Goal: Transaction & Acquisition: Purchase product/service

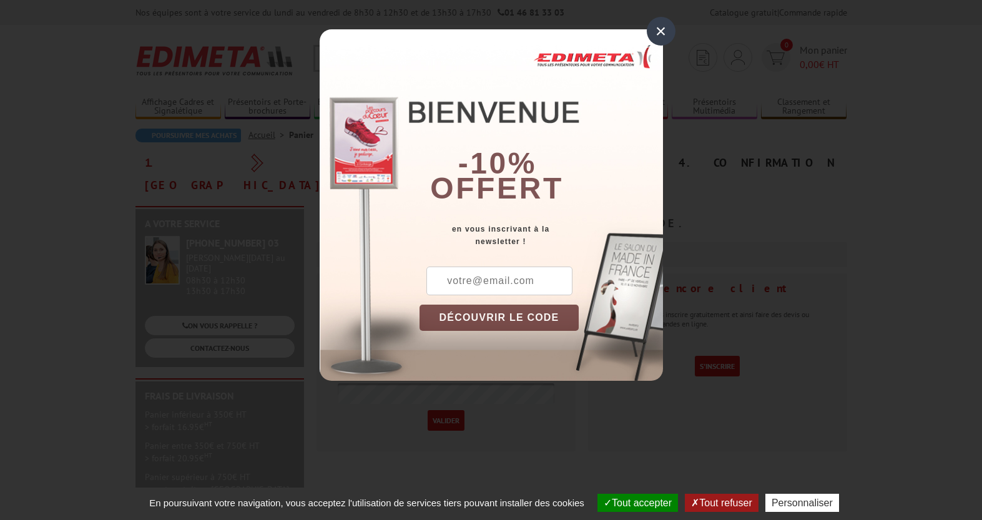
type input "[EMAIL_ADDRESS][DOMAIN_NAME]"
click at [663, 29] on div "×" at bounding box center [661, 31] width 29 height 29
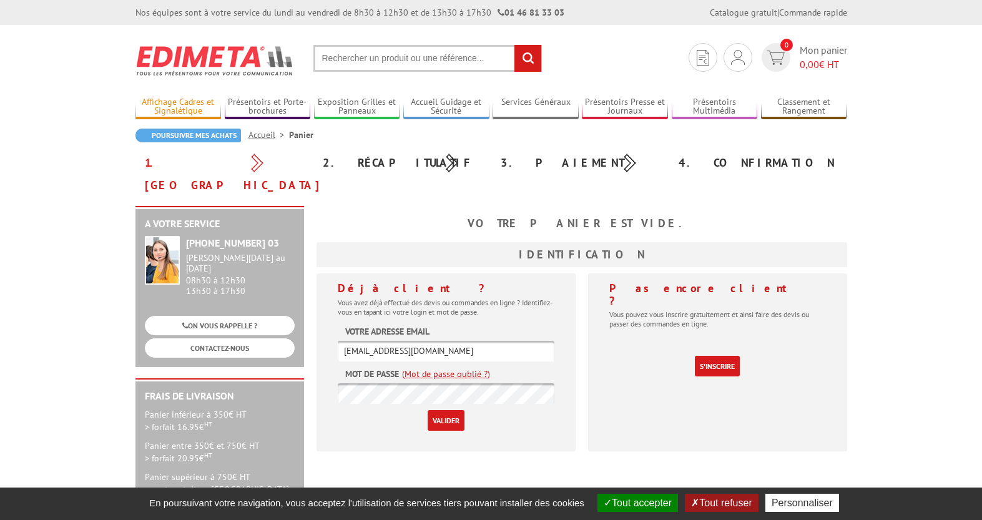
click at [199, 107] on link "Affichage Cadres et Signalétique" at bounding box center [178, 107] width 86 height 21
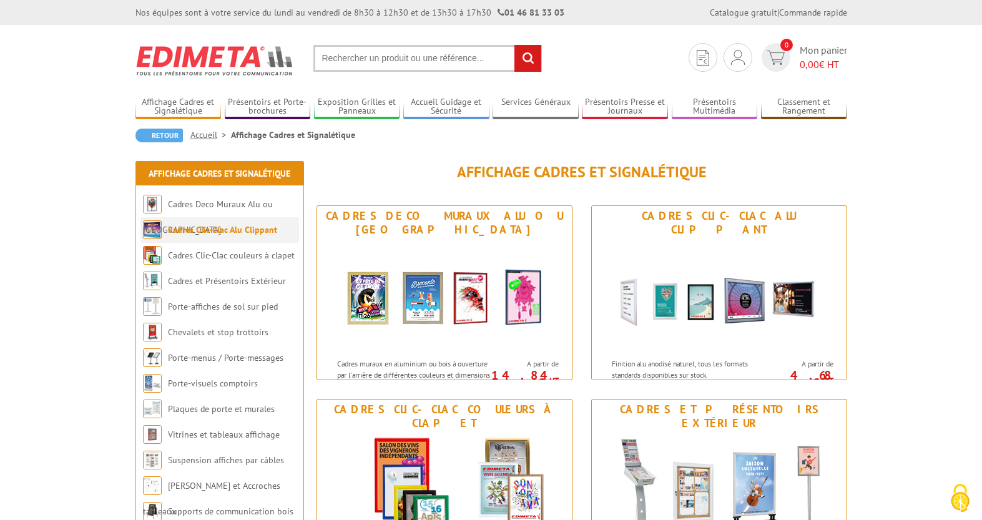
click at [221, 231] on link "Cadres Clic-Clac Alu Clippant" at bounding box center [222, 229] width 109 height 11
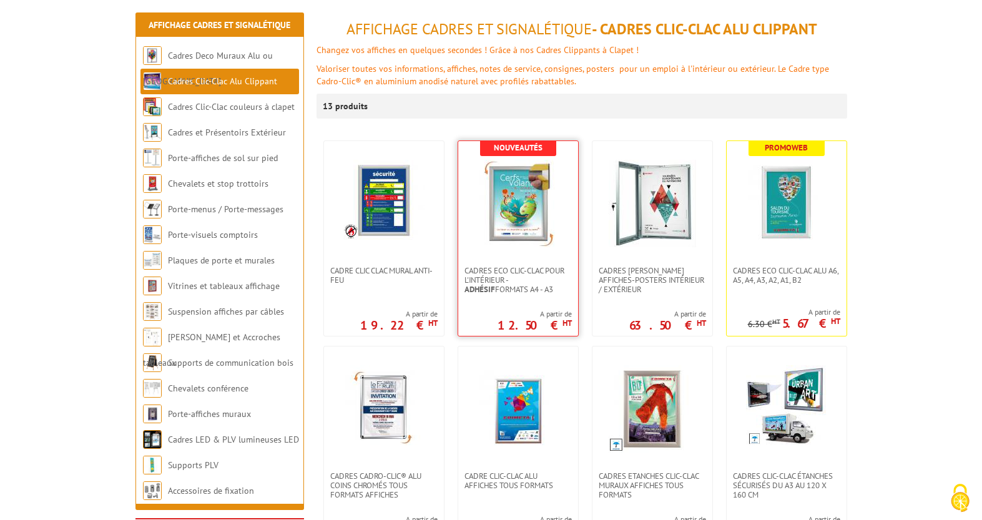
scroll to position [202, 0]
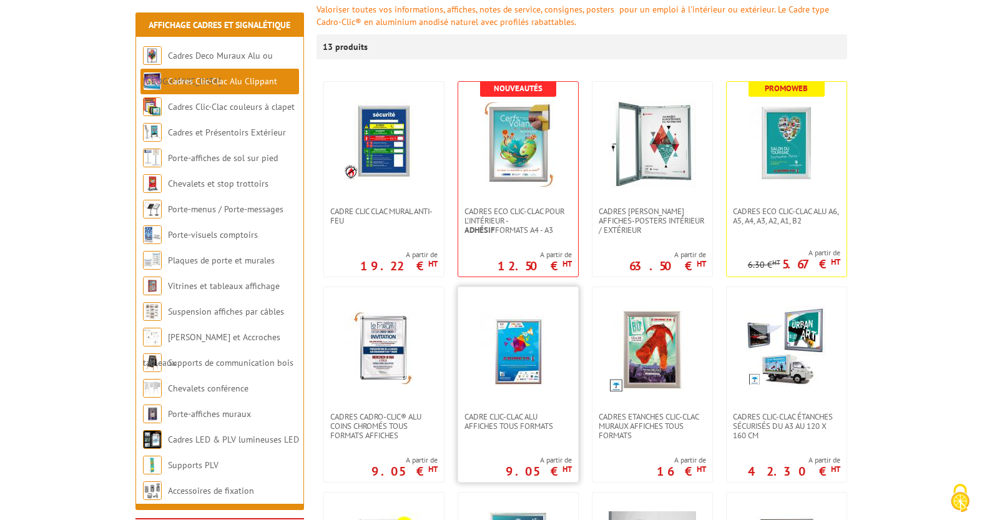
click at [512, 334] on img at bounding box center [518, 349] width 87 height 87
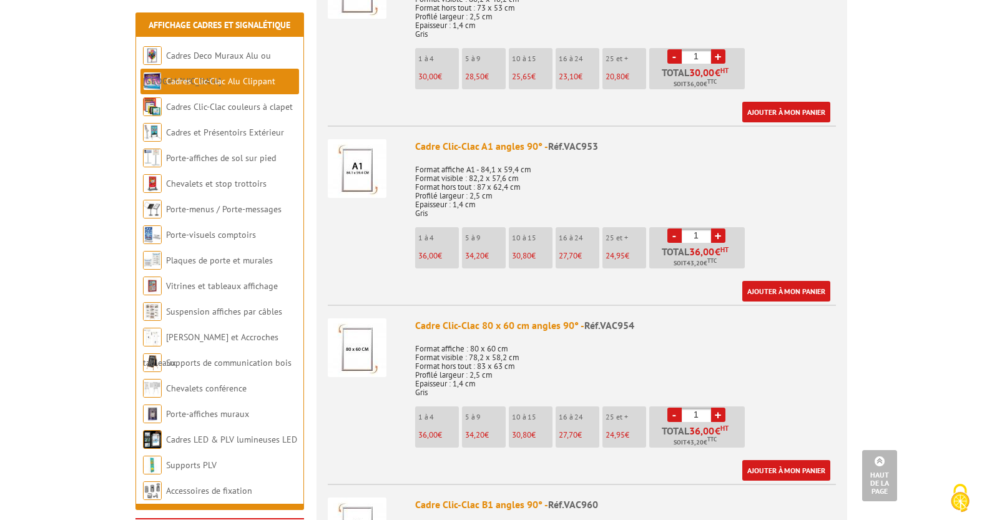
scroll to position [1442, 0]
